Goal: Obtain resource: Download file/media

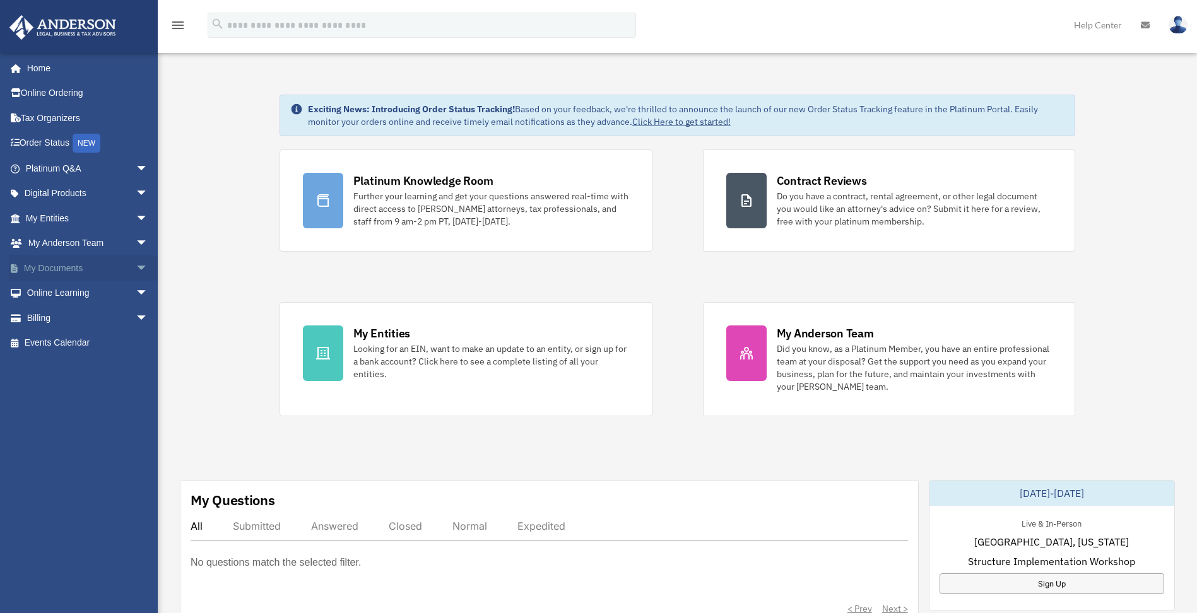
click at [136, 274] on span "arrow_drop_down" at bounding box center [148, 269] width 25 height 26
click at [78, 292] on link "Box" at bounding box center [93, 293] width 150 height 25
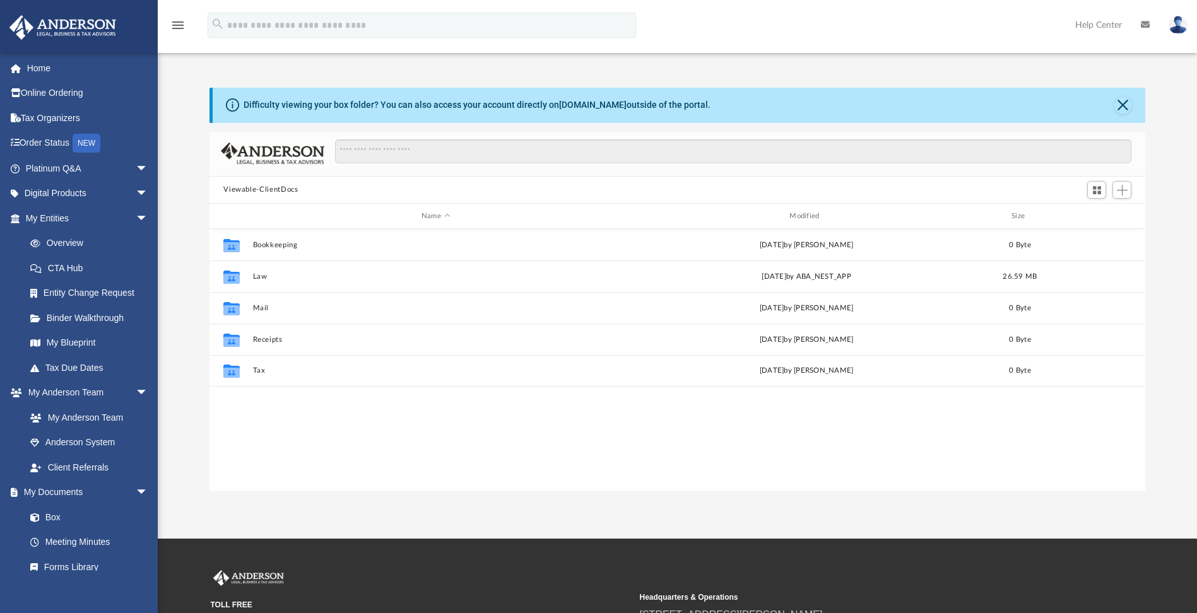
scroll to position [278, 926]
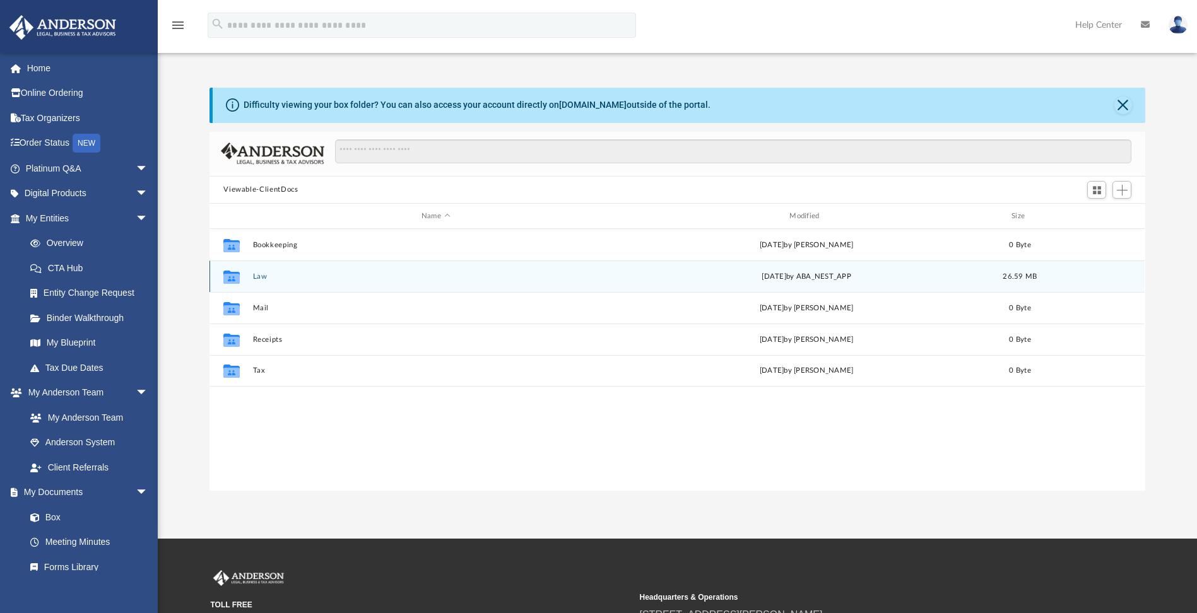
click at [227, 282] on icon "grid" at bounding box center [231, 279] width 16 height 10
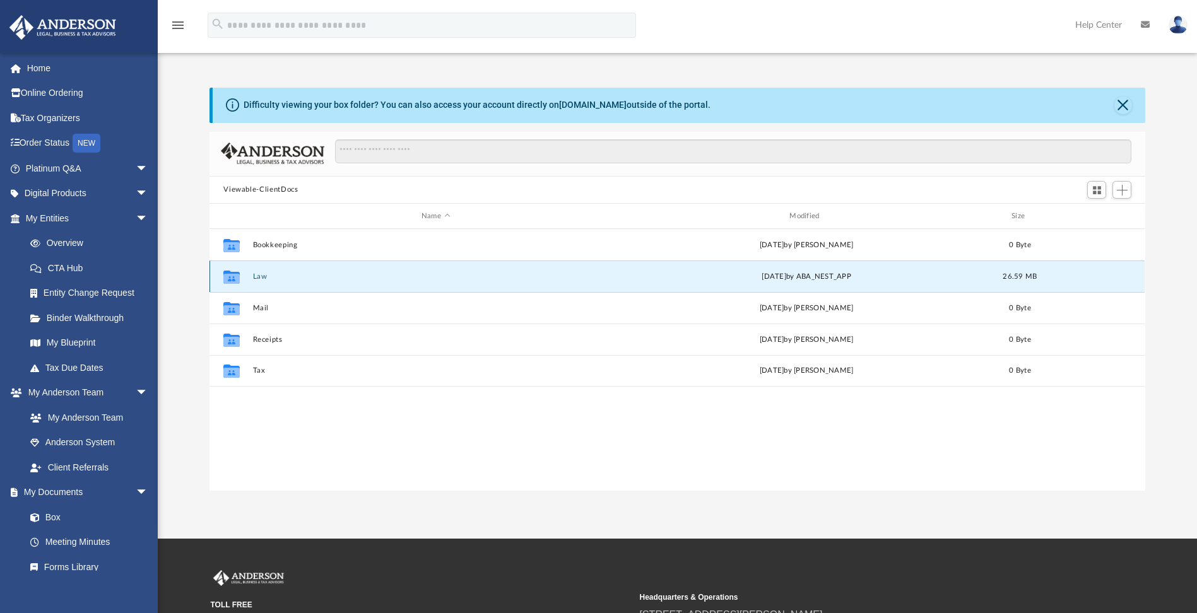
click at [260, 277] on button "Law" at bounding box center [435, 277] width 365 height 8
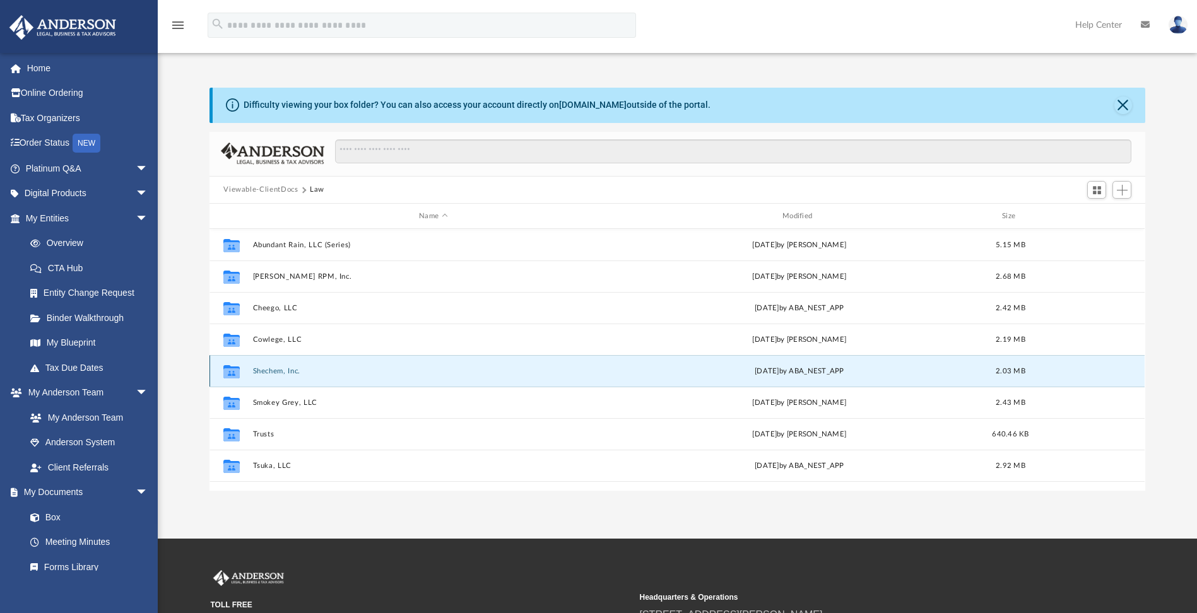
click at [286, 370] on button "Shechem, Inc." at bounding box center [433, 371] width 361 height 8
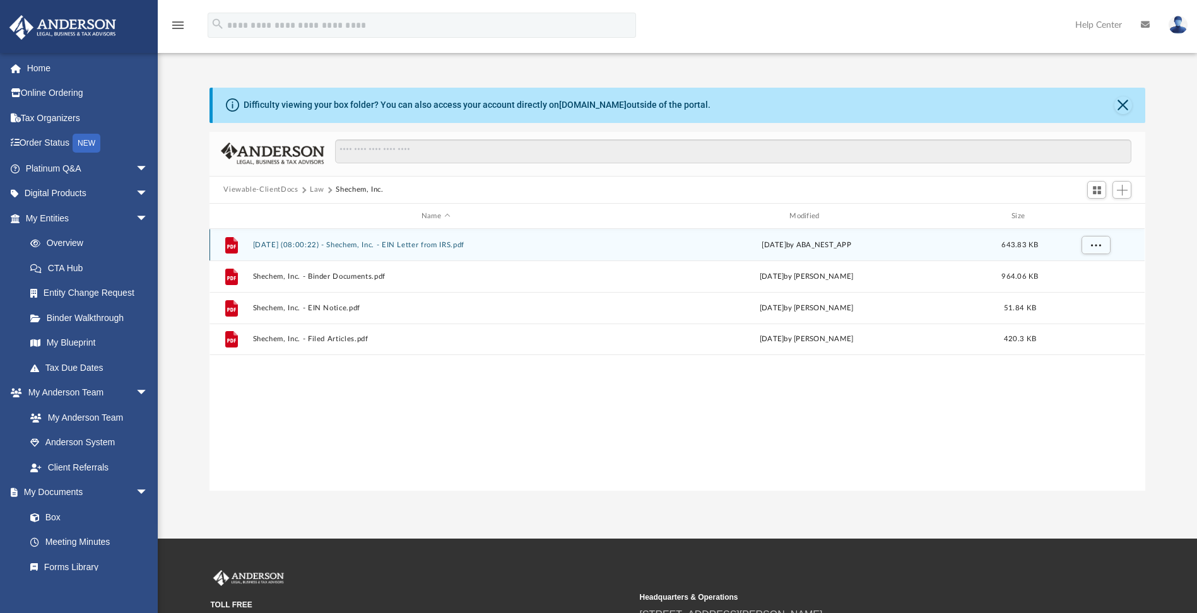
click at [404, 246] on button "[DATE] (08:00:22) - Shechem, Inc. - EIN Letter from IRS.pdf" at bounding box center [435, 245] width 365 height 8
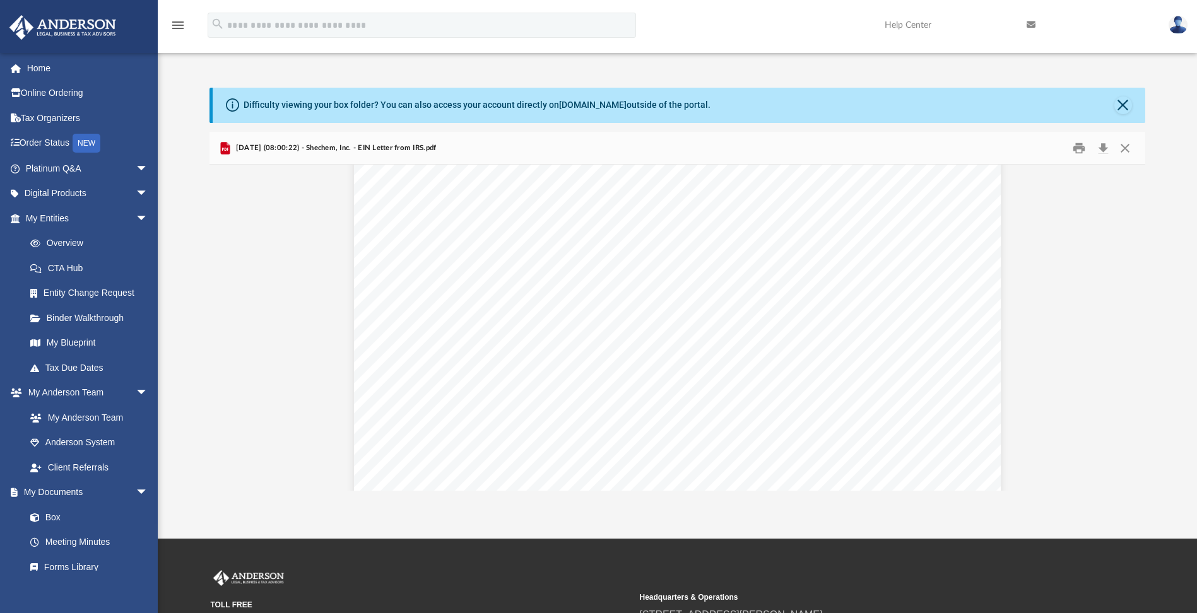
scroll to position [189, 0]
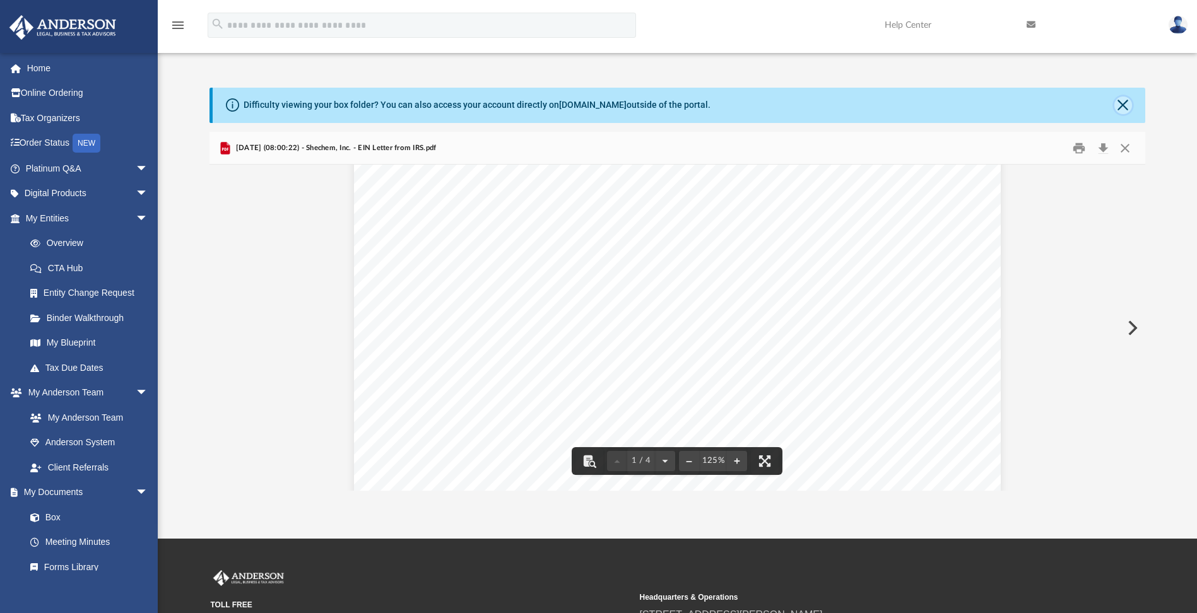
click at [1119, 107] on button "Close" at bounding box center [1123, 106] width 18 height 18
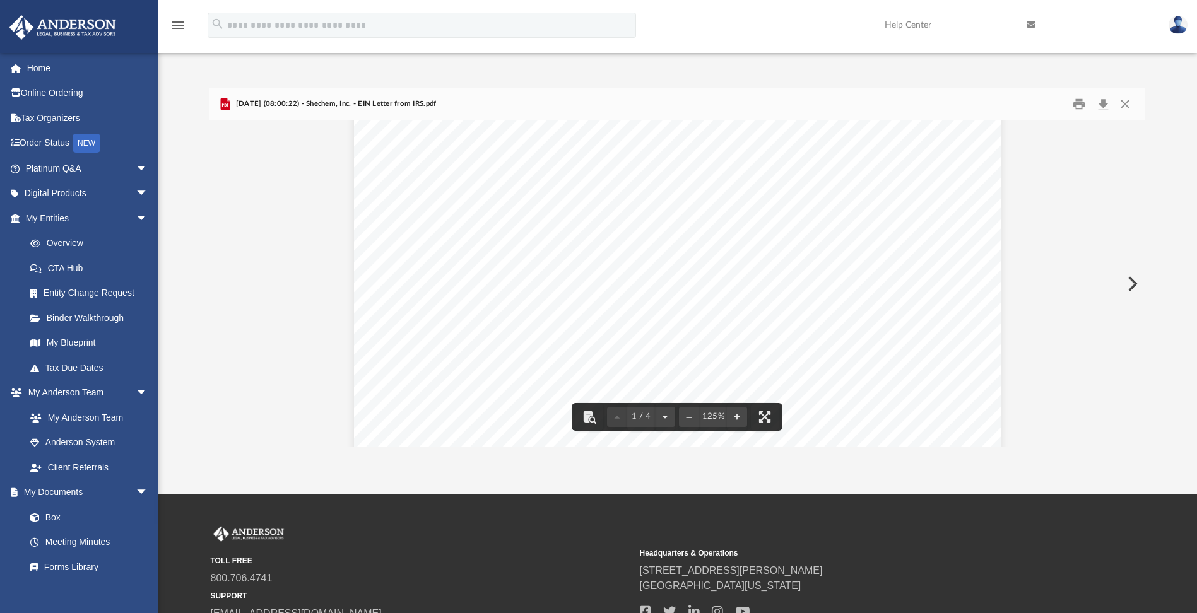
scroll to position [126, 0]
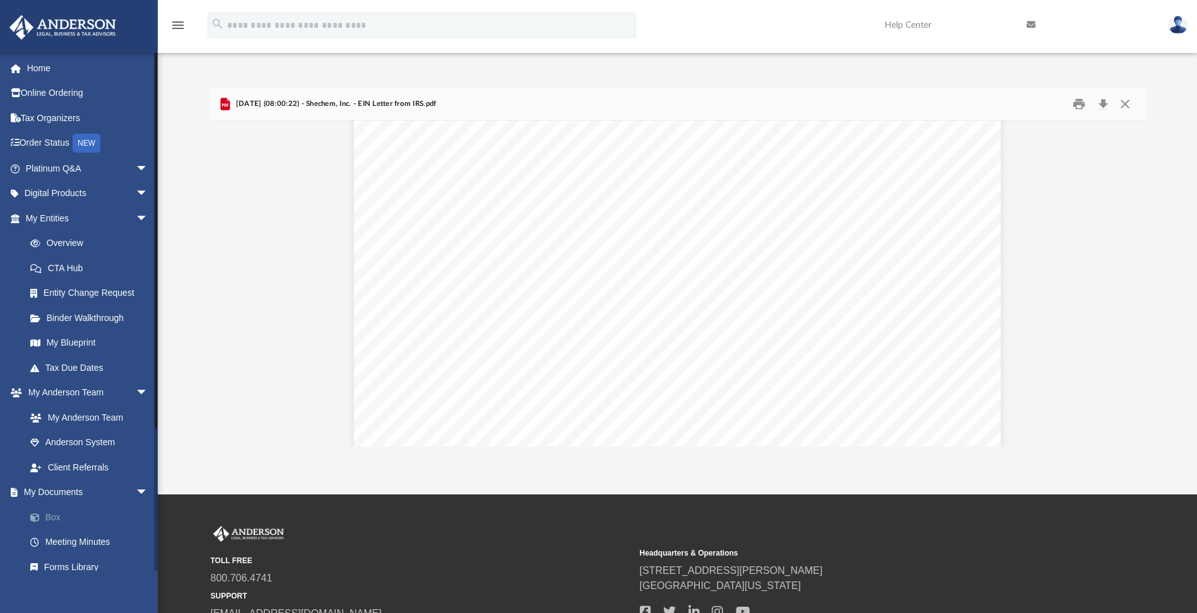
click at [62, 521] on link "Box" at bounding box center [93, 517] width 150 height 25
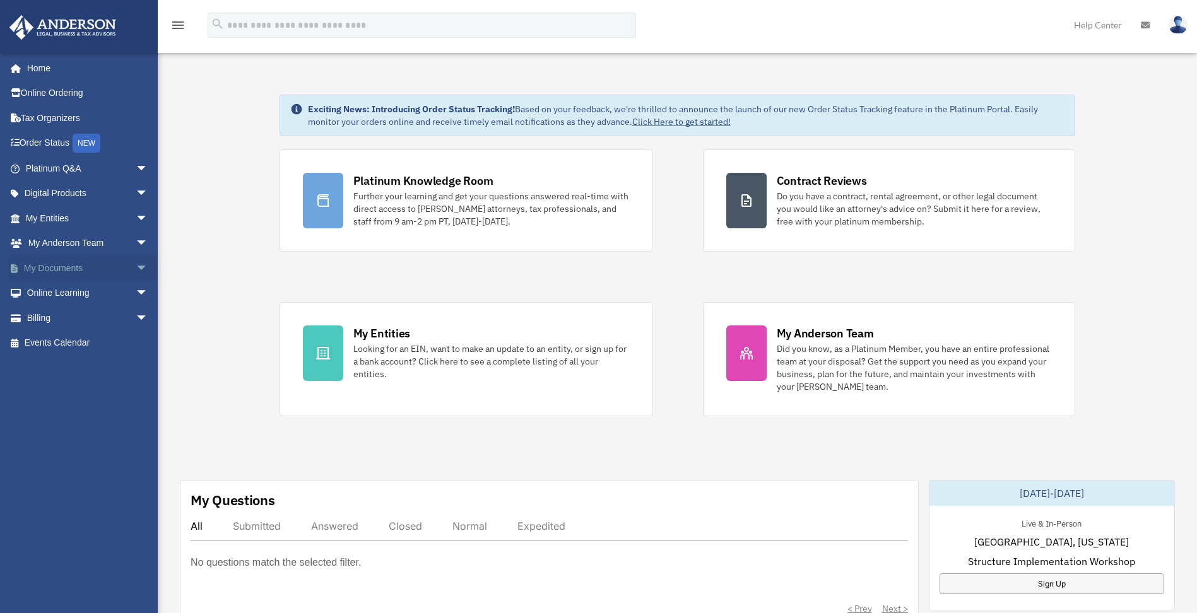
click at [113, 273] on link "My Documents arrow_drop_down" at bounding box center [88, 268] width 158 height 25
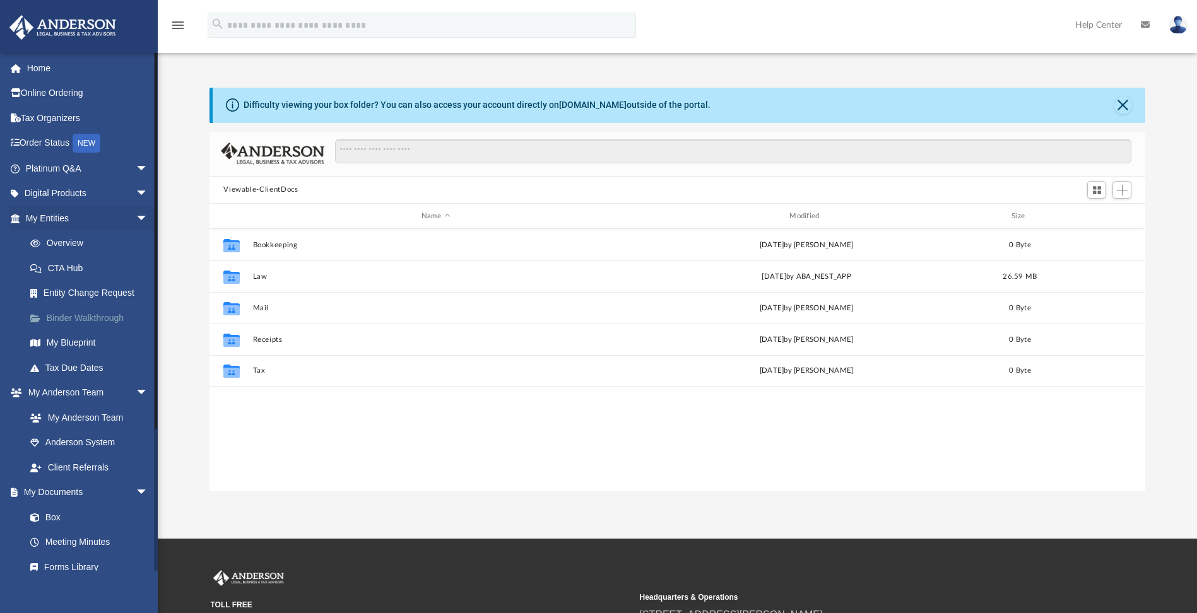
scroll to position [278, 926]
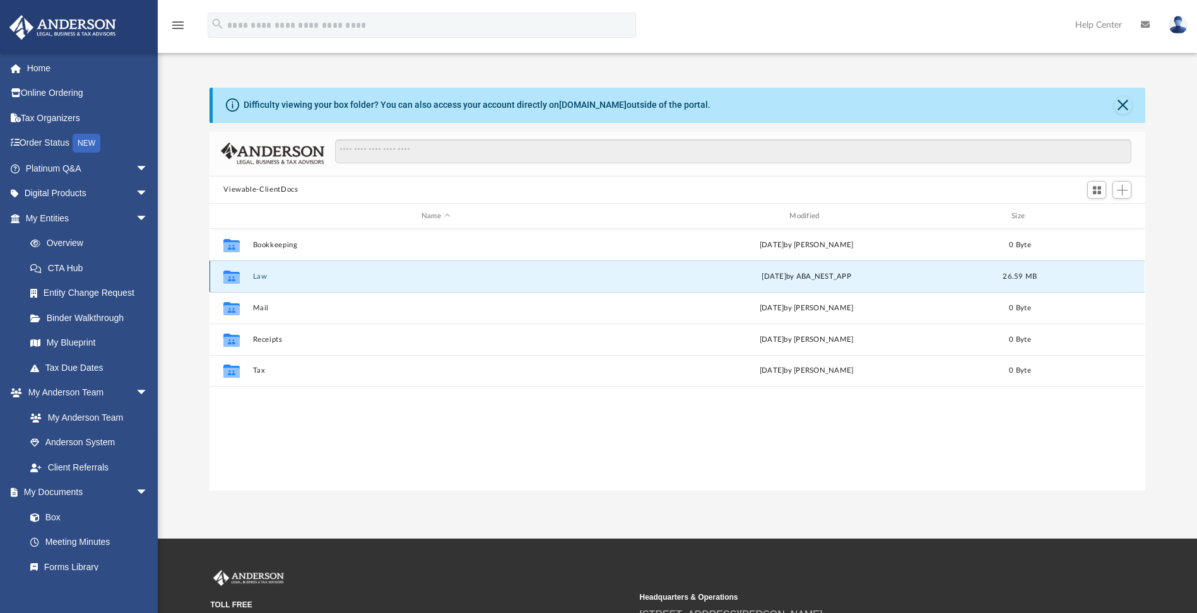
click at [262, 277] on button "Law" at bounding box center [435, 277] width 365 height 8
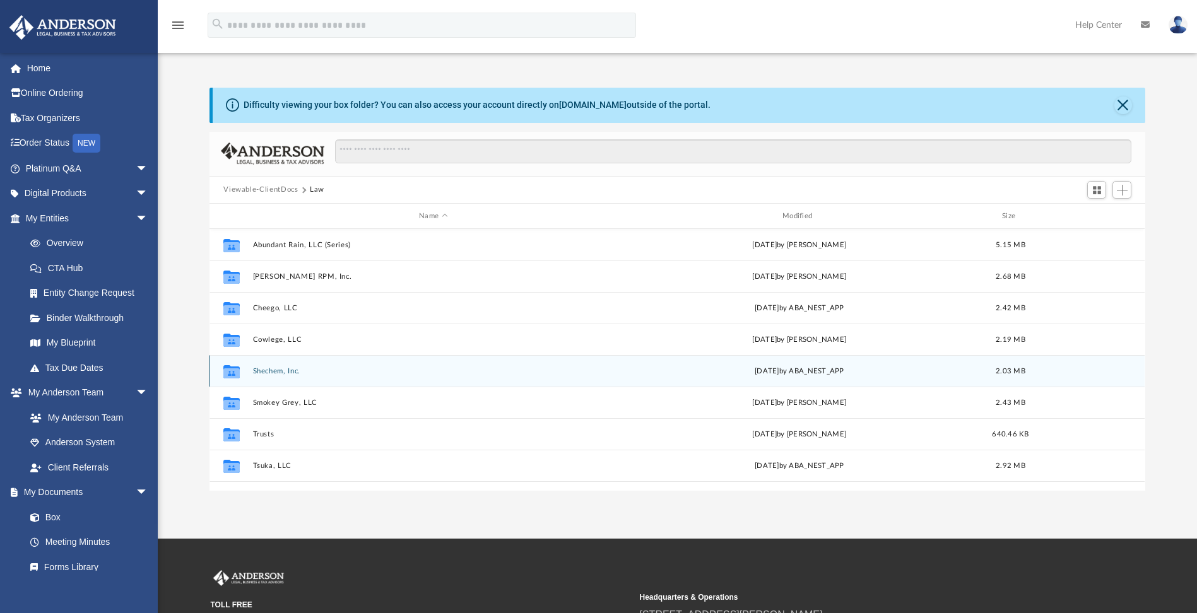
click at [290, 373] on button "Shechem, Inc." at bounding box center [433, 371] width 361 height 8
